Goal: Task Accomplishment & Management: Use online tool/utility

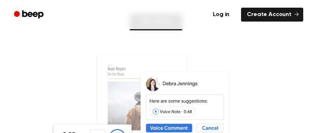
scroll to position [101, 0]
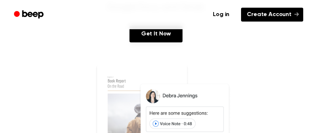
click at [285, 14] on link "Create Account" at bounding box center [272, 15] width 62 height 14
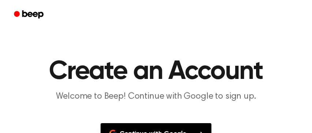
scroll to position [63, 0]
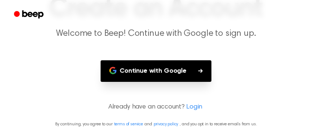
click at [179, 69] on button "Continue with Google" at bounding box center [156, 71] width 111 height 22
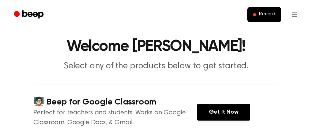
scroll to position [34, 0]
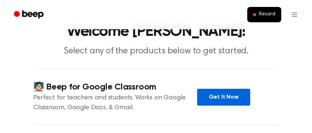
click at [224, 96] on link "Get It Now" at bounding box center [223, 97] width 53 height 17
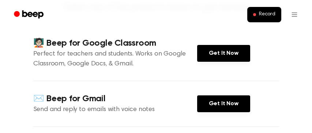
scroll to position [95, 0]
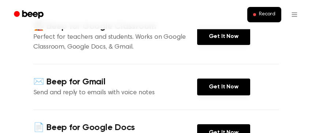
click at [234, 72] on div "✉️ Beep for Gmail Send and reply to emails with voice notes Get It Now" at bounding box center [156, 87] width 246 height 46
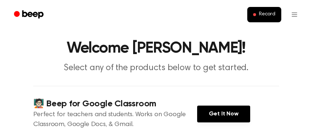
scroll to position [0, 0]
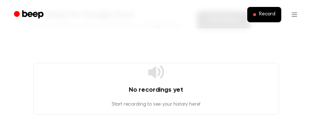
click at [161, 105] on p "Start recording to see your history here!" at bounding box center [156, 105] width 245 height 8
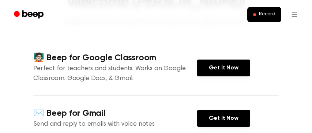
scroll to position [60, 0]
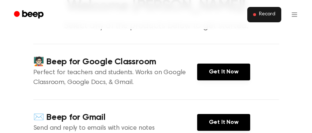
click at [265, 18] on button "Record" at bounding box center [264, 14] width 34 height 15
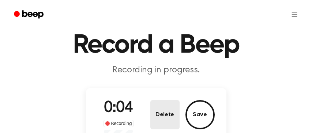
scroll to position [25, 0]
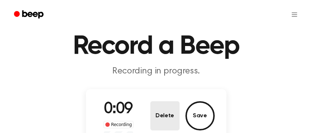
click at [165, 112] on button "Delete" at bounding box center [164, 115] width 29 height 29
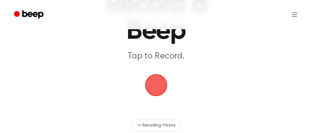
scroll to position [71, 0]
